Goal: Complete application form

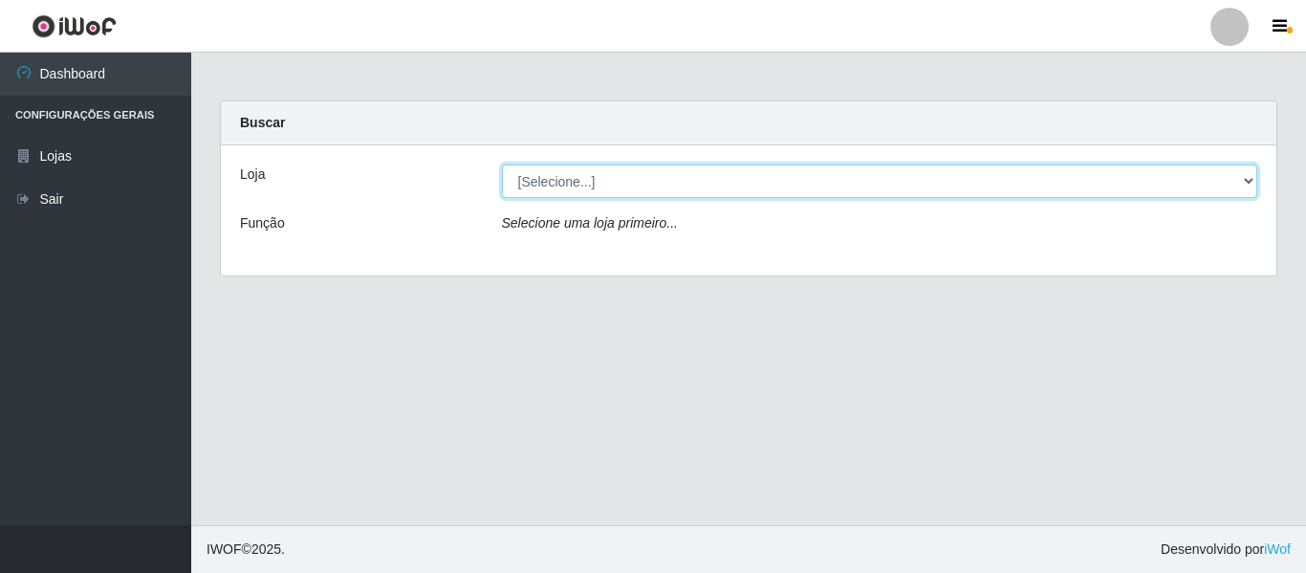
click at [675, 183] on select "[Selecione...] Hiper Queiroz - [GEOGRAPHIC_DATA]" at bounding box center [880, 180] width 756 height 33
select select "497"
click at [502, 164] on select "[Selecione...] Hiper Queiroz - [GEOGRAPHIC_DATA]" at bounding box center [880, 180] width 756 height 33
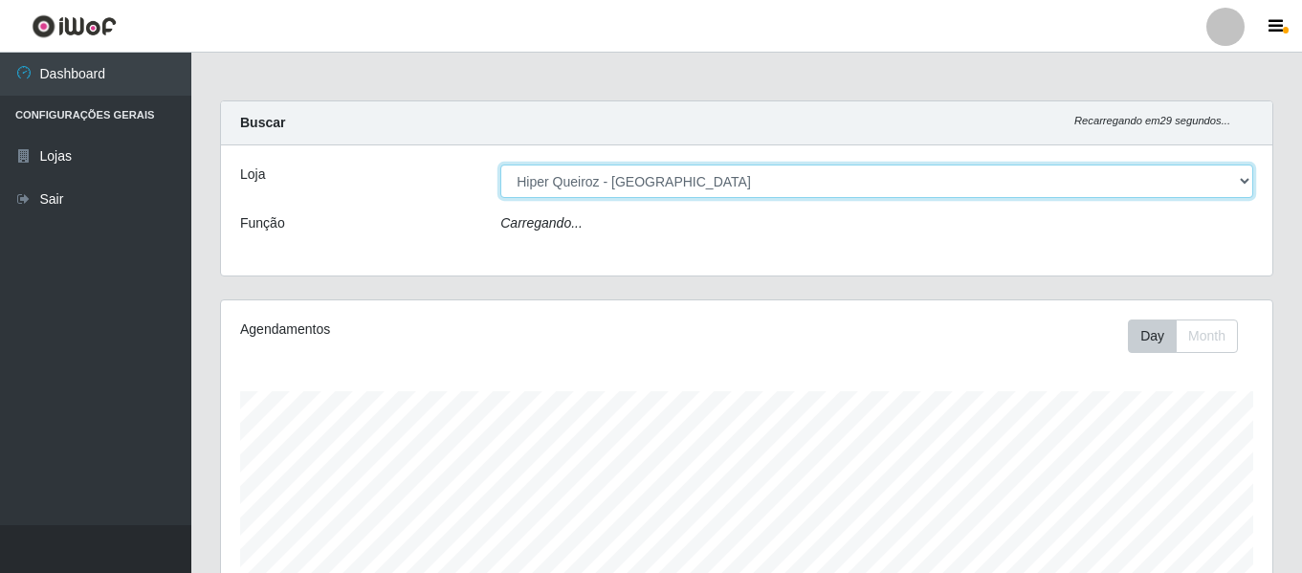
scroll to position [397, 1051]
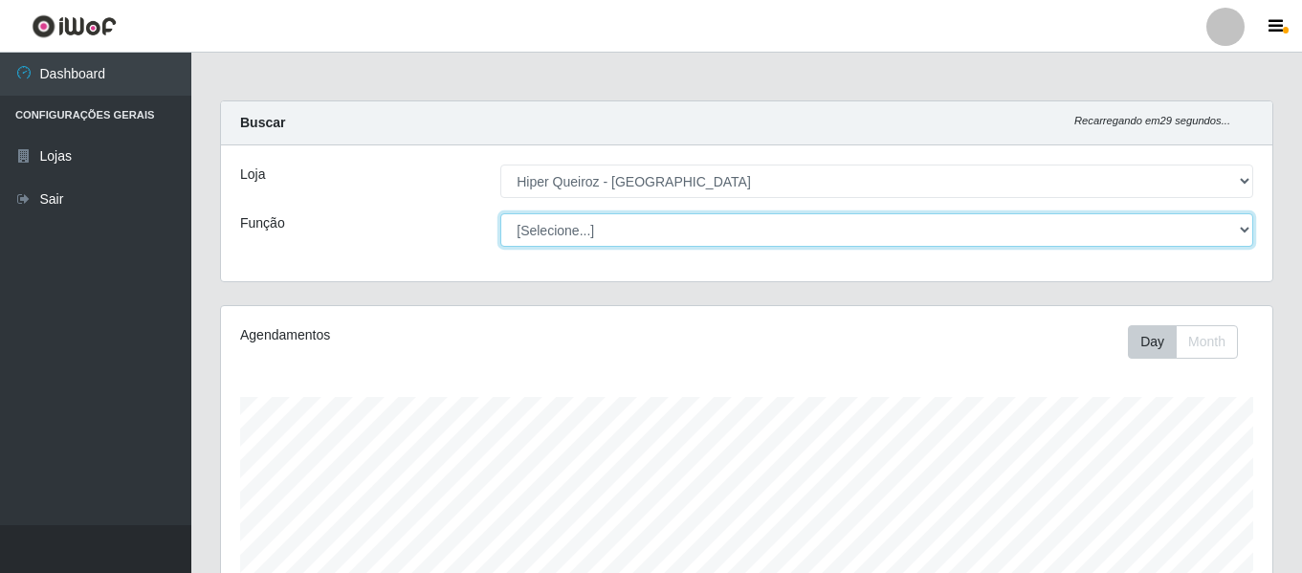
click at [611, 238] on select "[Selecione...] ASG ASG + ASG ++ Embalador Embalador + Embalador ++ Operador de …" at bounding box center [876, 229] width 753 height 33
click at [500, 213] on select "[Selecione...] ASG ASG + ASG ++ Embalador Embalador + Embalador ++ Operador de …" at bounding box center [876, 229] width 753 height 33
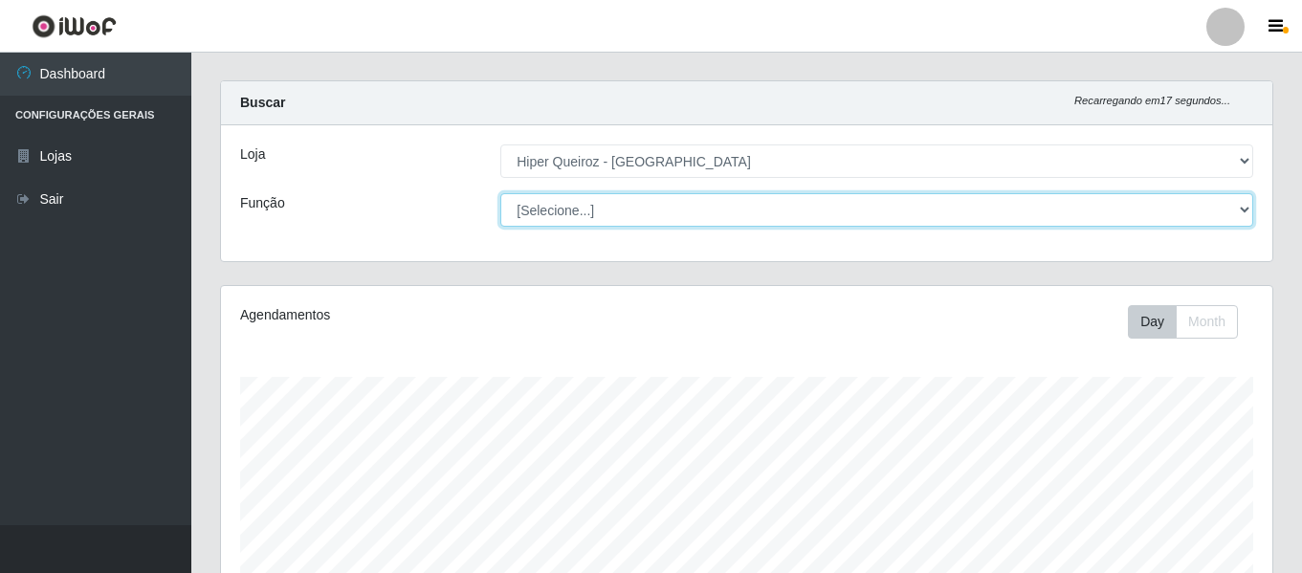
scroll to position [0, 0]
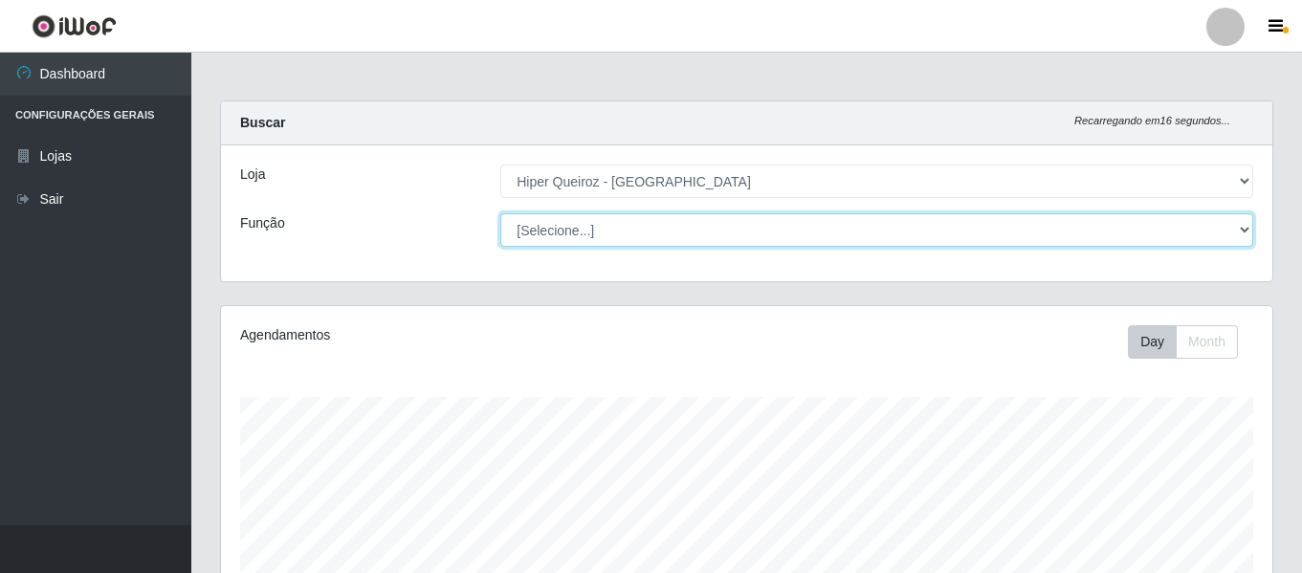
click at [696, 234] on select "[Selecione...] ASG ASG + ASG ++ Embalador Embalador + Embalador ++ Operador de …" at bounding box center [876, 229] width 753 height 33
click at [500, 213] on select "[Selecione...] ASG ASG + ASG ++ Embalador Embalador + Embalador ++ Operador de …" at bounding box center [876, 229] width 753 height 33
click at [692, 232] on select "[Selecione...] ASG ASG + ASG ++ Embalador Embalador + Embalador ++ Operador de …" at bounding box center [876, 229] width 753 height 33
click at [500, 213] on select "[Selecione...] ASG ASG + ASG ++ Embalador Embalador + Embalador ++ Operador de …" at bounding box center [876, 229] width 753 height 33
click at [715, 244] on select "[Selecione...] ASG ASG + ASG ++ Embalador Embalador + Embalador ++ Operador de …" at bounding box center [876, 229] width 753 height 33
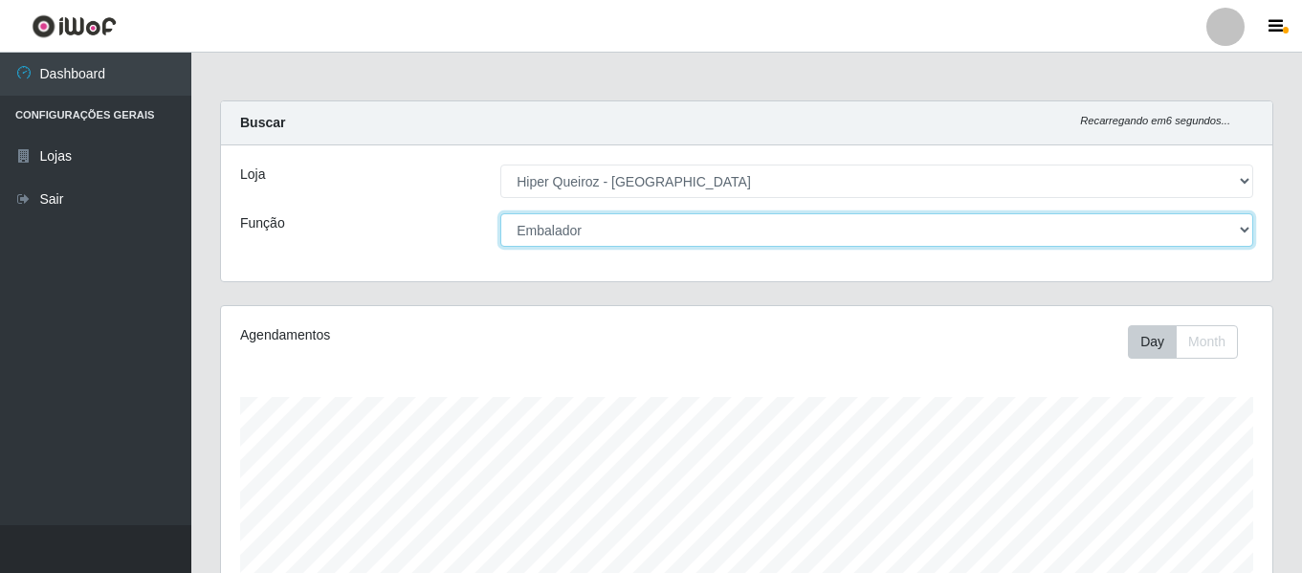
select select "[Selecione...]"
click at [500, 213] on select "[Selecione...] ASG ASG + ASG ++ Embalador Embalador + Embalador ++ Operador de …" at bounding box center [876, 229] width 753 height 33
